Goal: Task Accomplishment & Management: Manage account settings

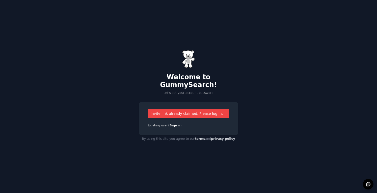
click at [196, 123] on div "Existing user? Sign in" at bounding box center [188, 125] width 81 height 5
click at [172, 124] on link "Sign in" at bounding box center [175, 126] width 12 height 4
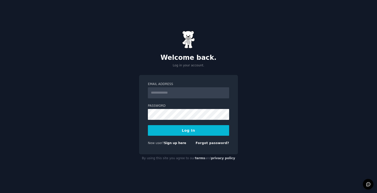
click at [249, 95] on div "Welcome back. Log in your account. Email Address Password Log In New user? Sign…" at bounding box center [188, 96] width 377 height 193
click at [159, 89] on input "Email Address" at bounding box center [188, 92] width 81 height 11
